Goal: Information Seeking & Learning: Learn about a topic

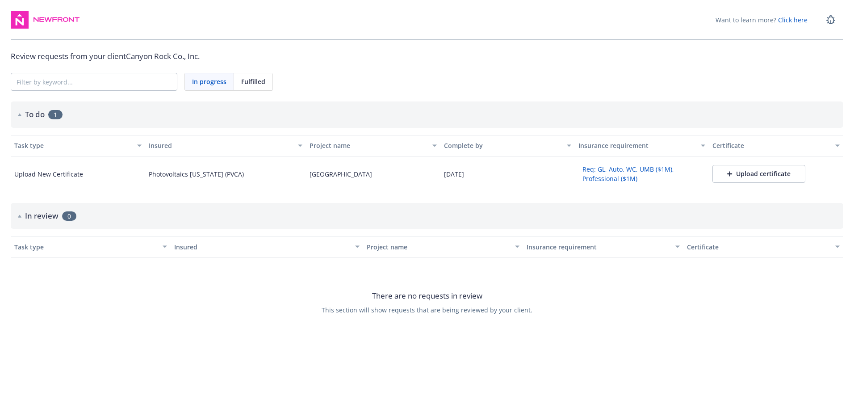
click at [650, 174] on button "Req: GL, Auto, WC, UMB ($1M), Professional ($1M)" at bounding box center [642, 173] width 127 height 23
